Goal: Transaction & Acquisition: Purchase product/service

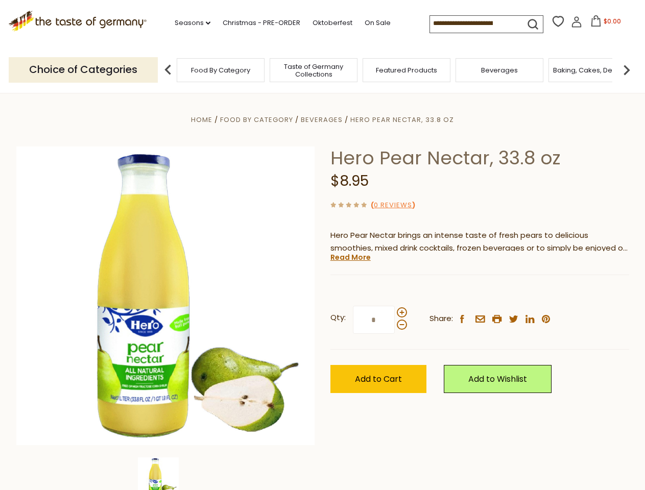
click at [322, 245] on div "Home Food By Category [GEOGRAPHIC_DATA] Hero Pear Nectar, 33.8 oz Hero Pear Nec…" at bounding box center [323, 309] width 628 height 393
click at [188, 23] on link "Seasons dropdown_arrow" at bounding box center [193, 22] width 36 height 11
click at [474, 23] on input at bounding box center [473, 23] width 86 height 14
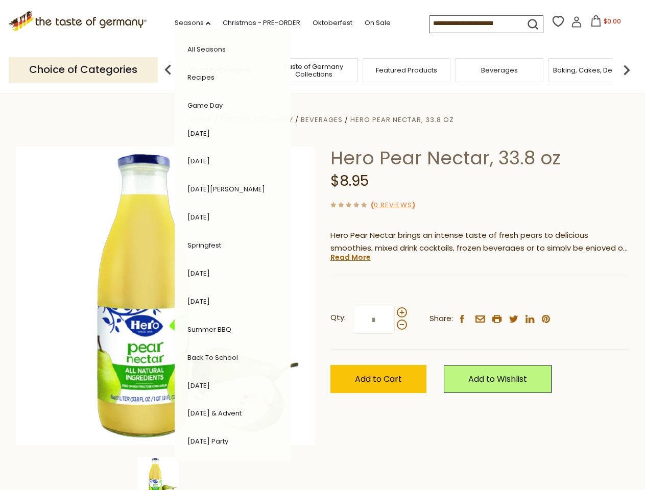
click at [603, 24] on span "$0.00" at bounding box center [611, 21] width 17 height 9
click at [175, 69] on div "All Seasons Recipes Game Day [DATE] [DATE] [DATE][PERSON_NAME] [DATE] Springfes…" at bounding box center [233, 245] width 116 height 433
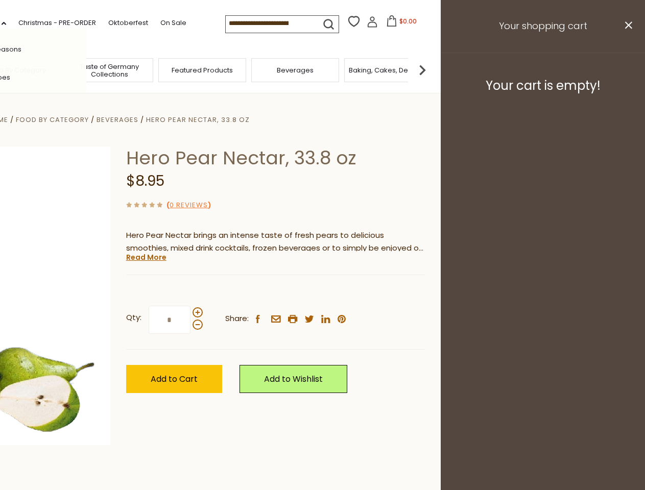
click at [432, 69] on img at bounding box center [422, 70] width 20 height 20
click at [322, 291] on div "Qty: * Share: facebook email printer twitter linkedin pinterest" at bounding box center [275, 319] width 299 height 59
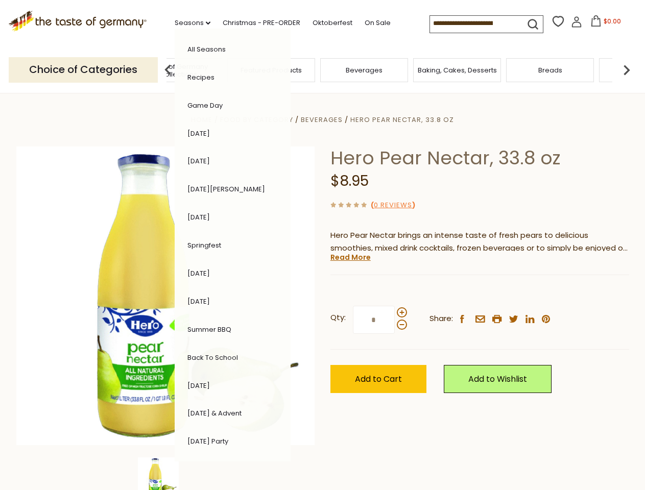
click at [165, 474] on img at bounding box center [158, 477] width 41 height 41
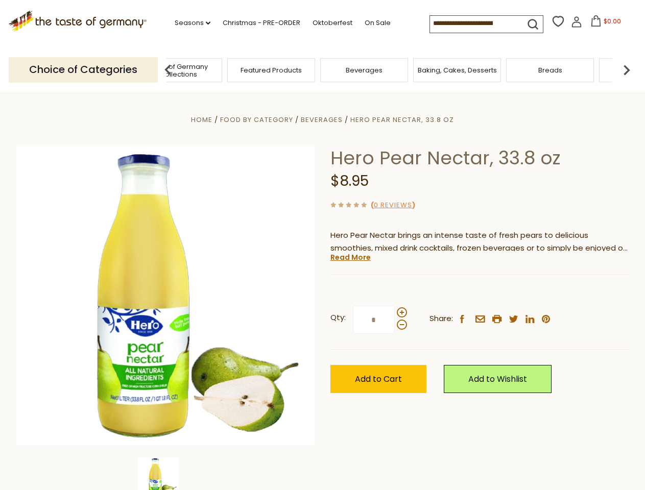
click at [165, 474] on img at bounding box center [158, 477] width 41 height 41
click at [350, 257] on link "Read More" at bounding box center [350, 257] width 40 height 10
